Goal: Find specific page/section: Locate a particular part of the current website

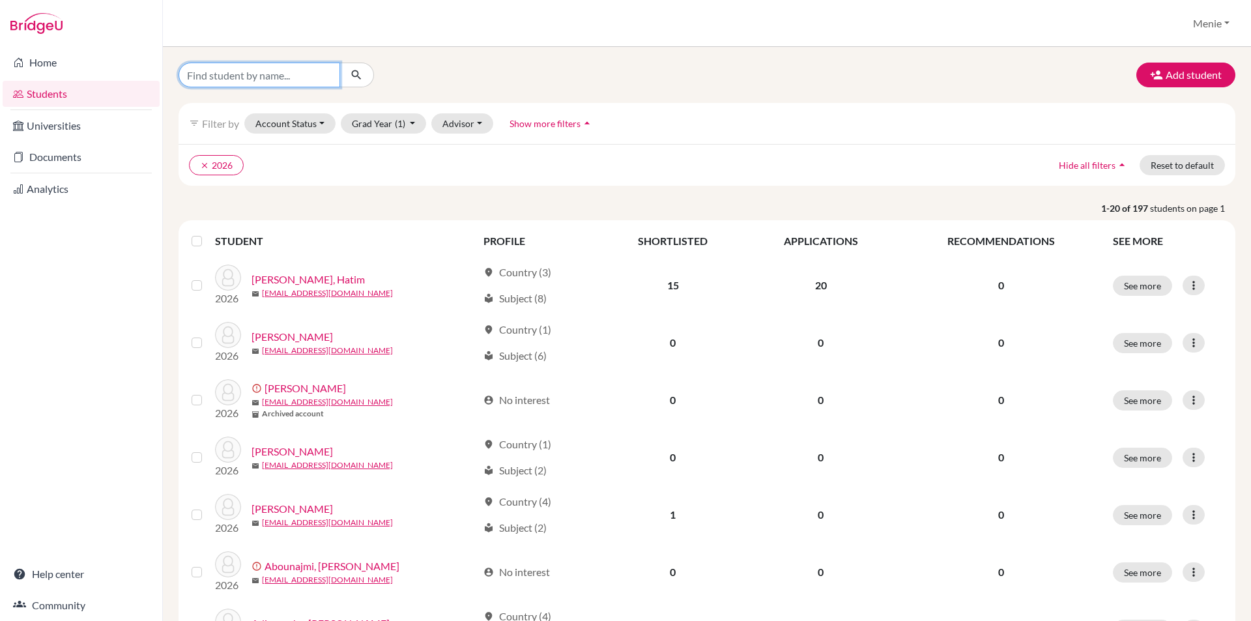
click at [255, 76] on input "Find student by name..." at bounding box center [259, 75] width 162 height 25
type input "Arjun"
click at [203, 161] on icon "clear" at bounding box center [204, 165] width 9 height 9
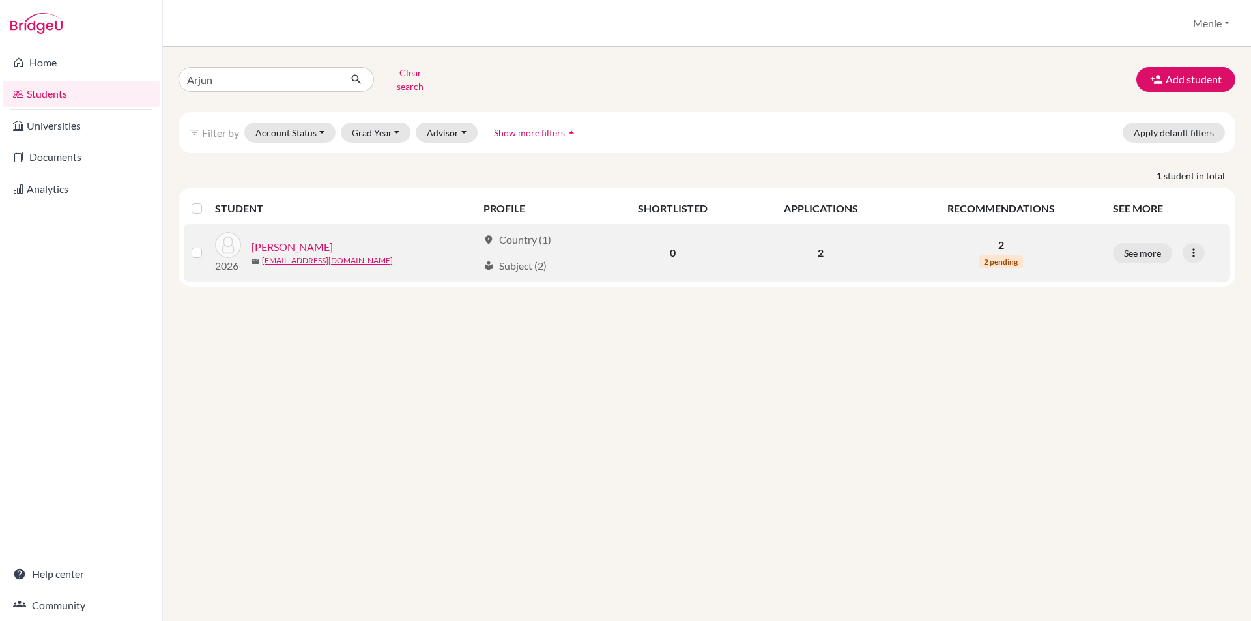
click at [300, 239] on link "[PERSON_NAME]" at bounding box center [291, 247] width 81 height 16
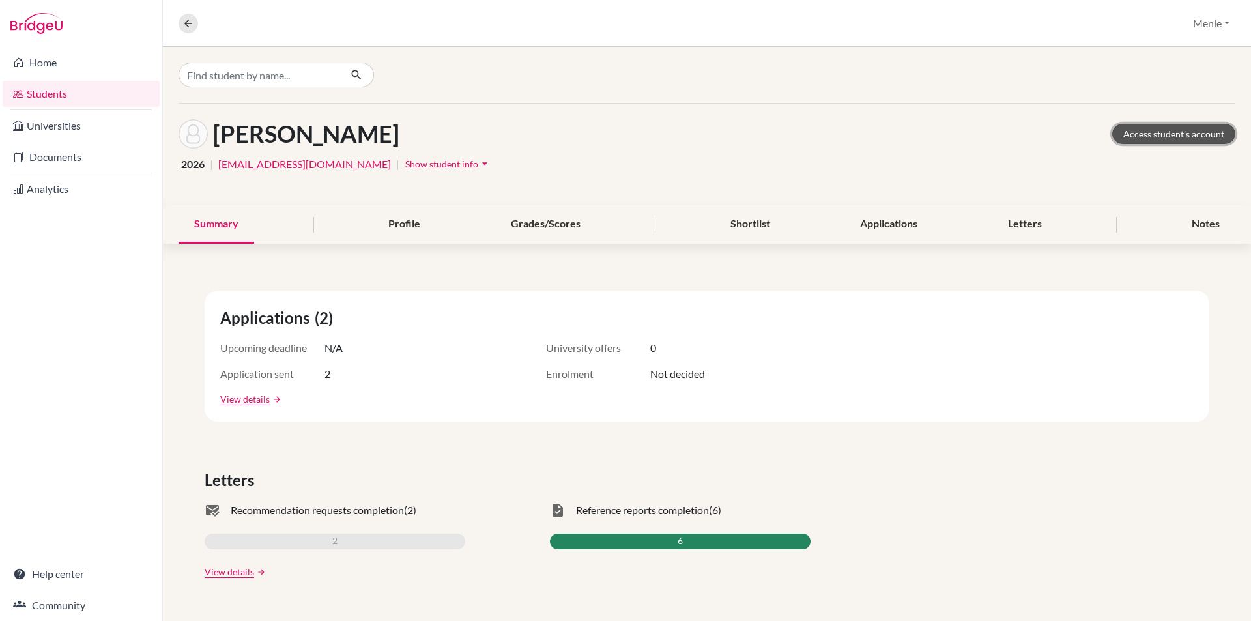
click at [1181, 126] on link "Access student's account" at bounding box center [1173, 134] width 123 height 20
